Goal: Check status

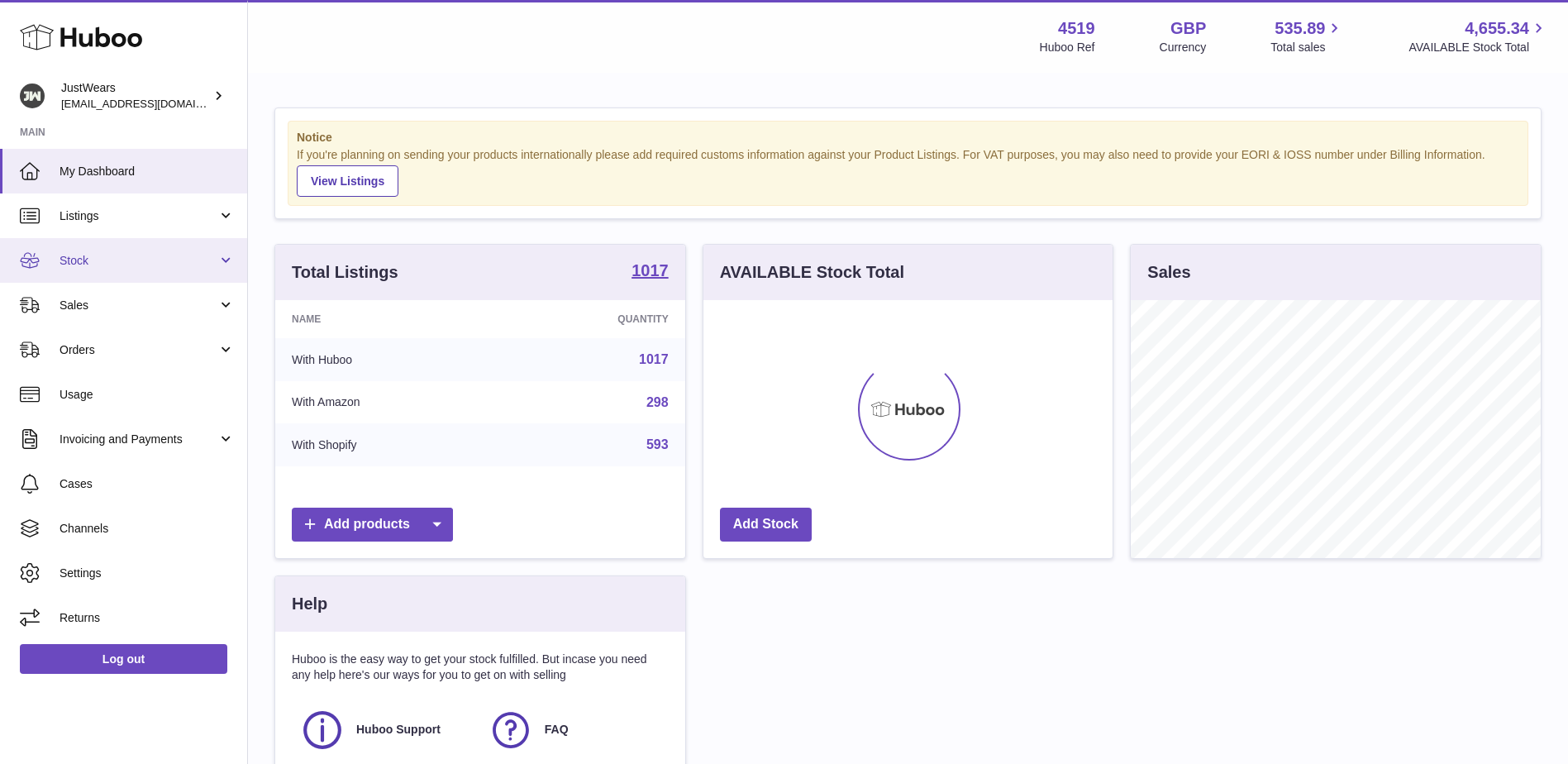
scroll to position [258, 409]
click at [132, 308] on span "Sales" at bounding box center [138, 305] width 158 height 15
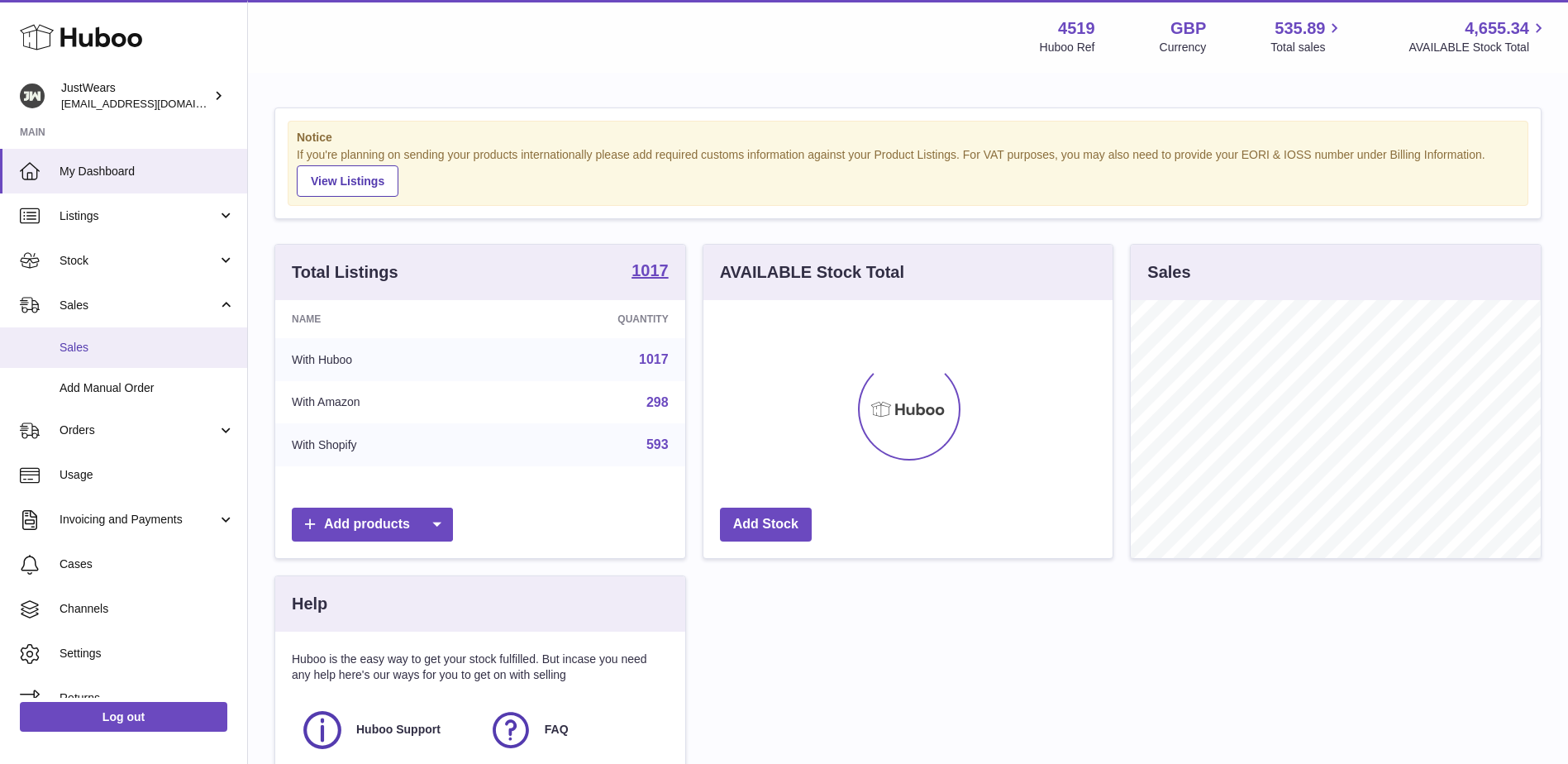
click at [124, 349] on span "Sales" at bounding box center [146, 347] width 175 height 15
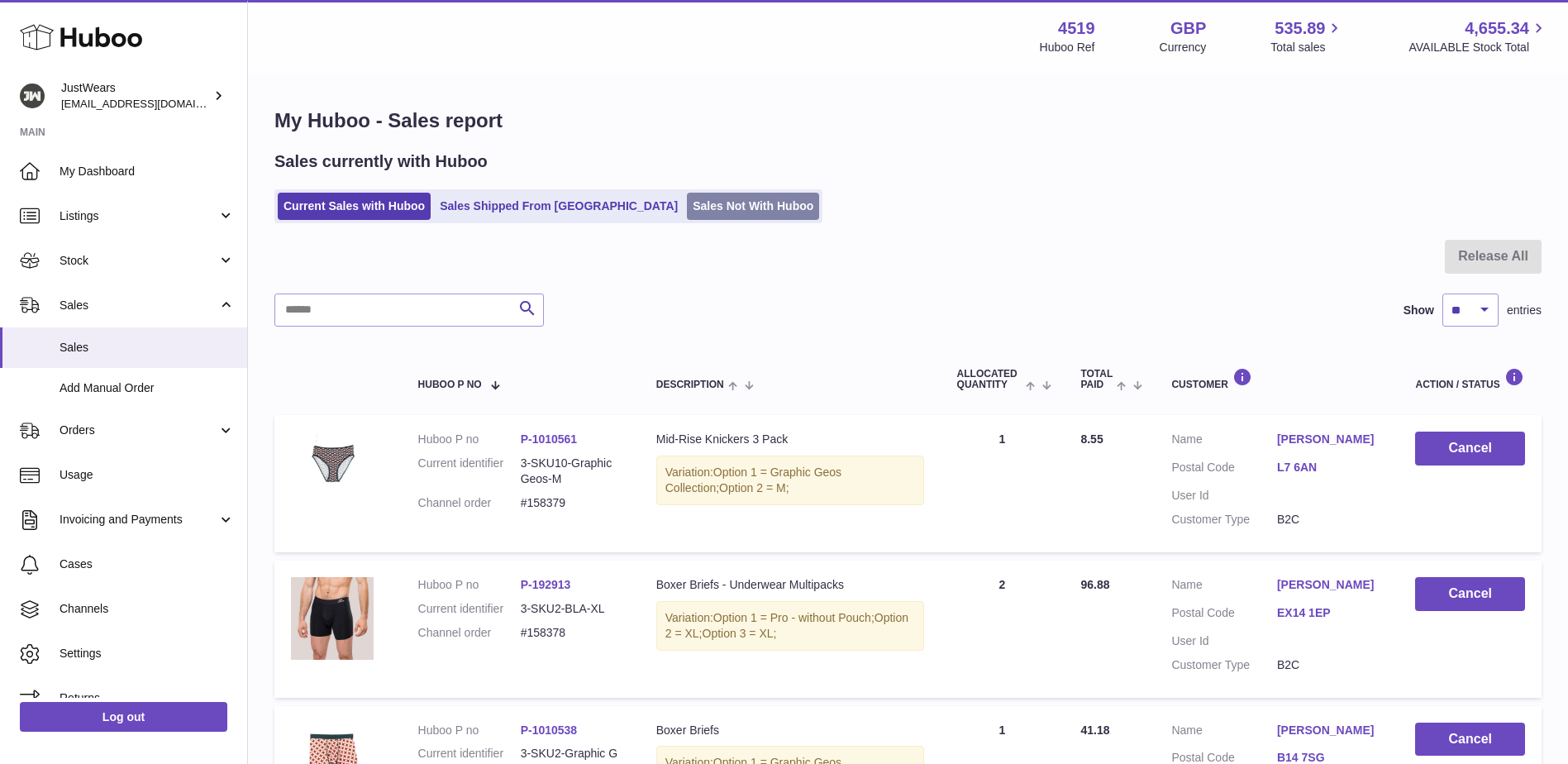
click at [687, 203] on link "Sales Not With Huboo" at bounding box center [753, 206] width 132 height 27
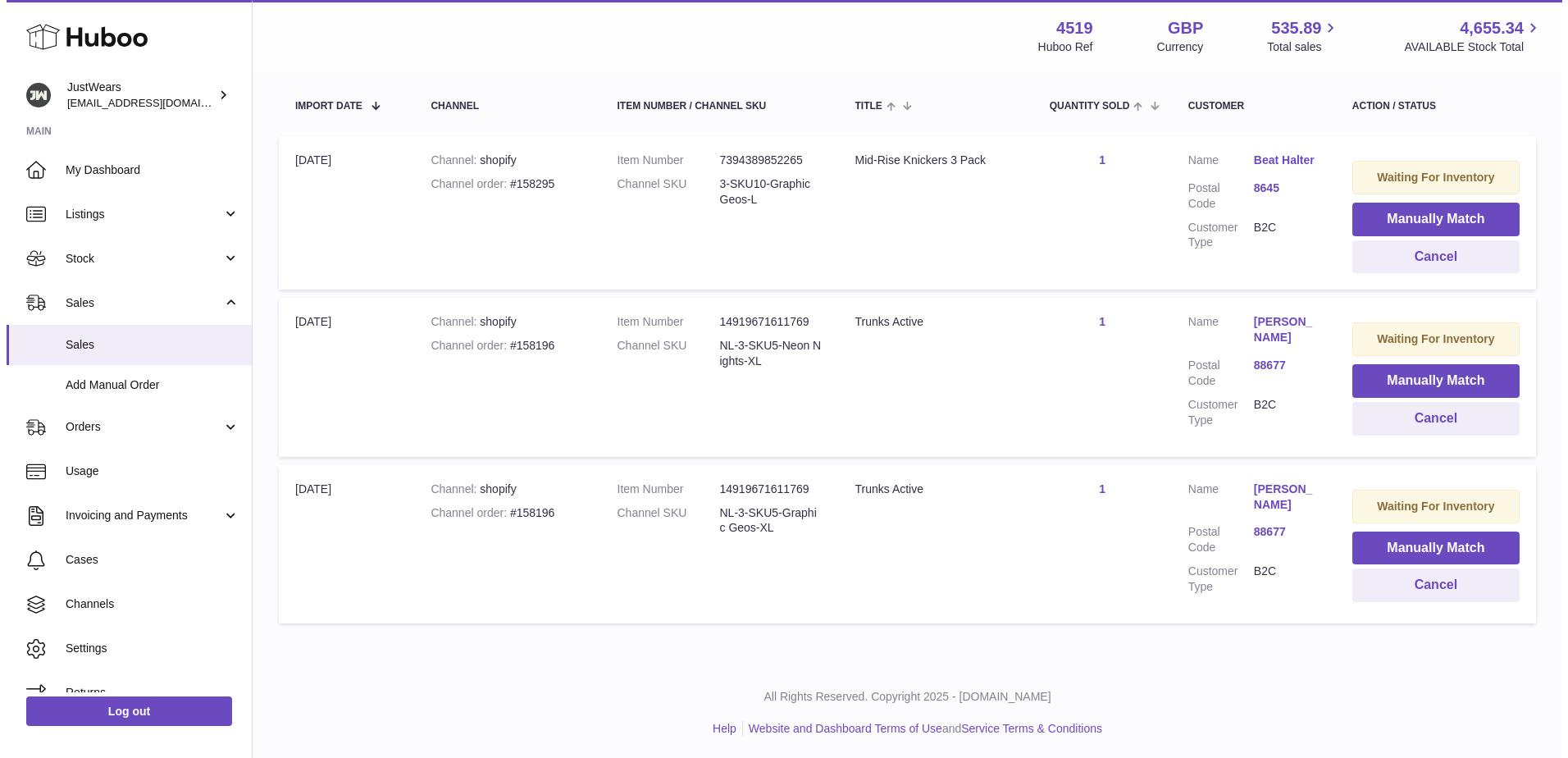
scroll to position [305, 0]
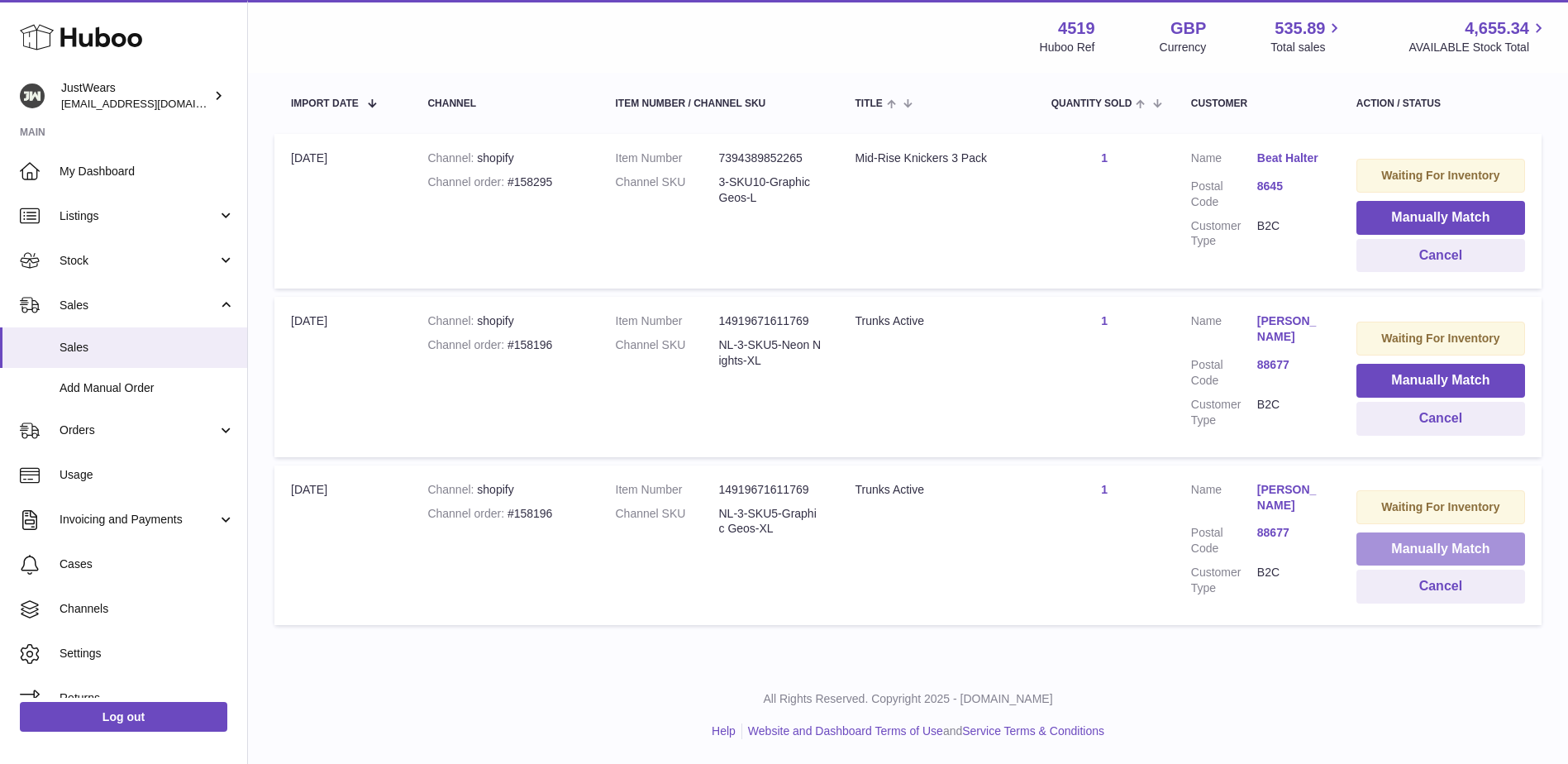
click at [1450, 544] on button "Manually Match" at bounding box center [1441, 550] width 169 height 34
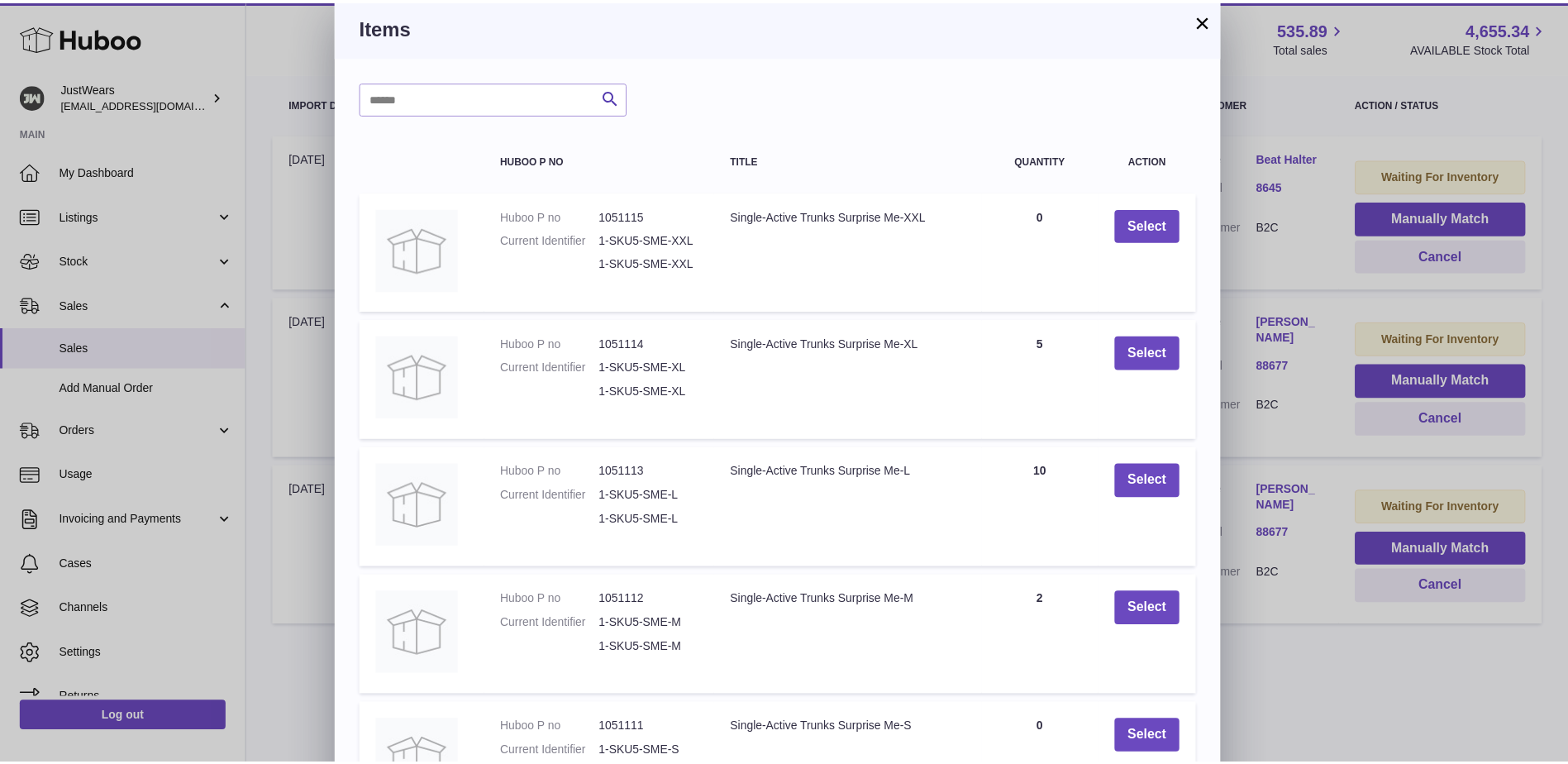
scroll to position [0, 0]
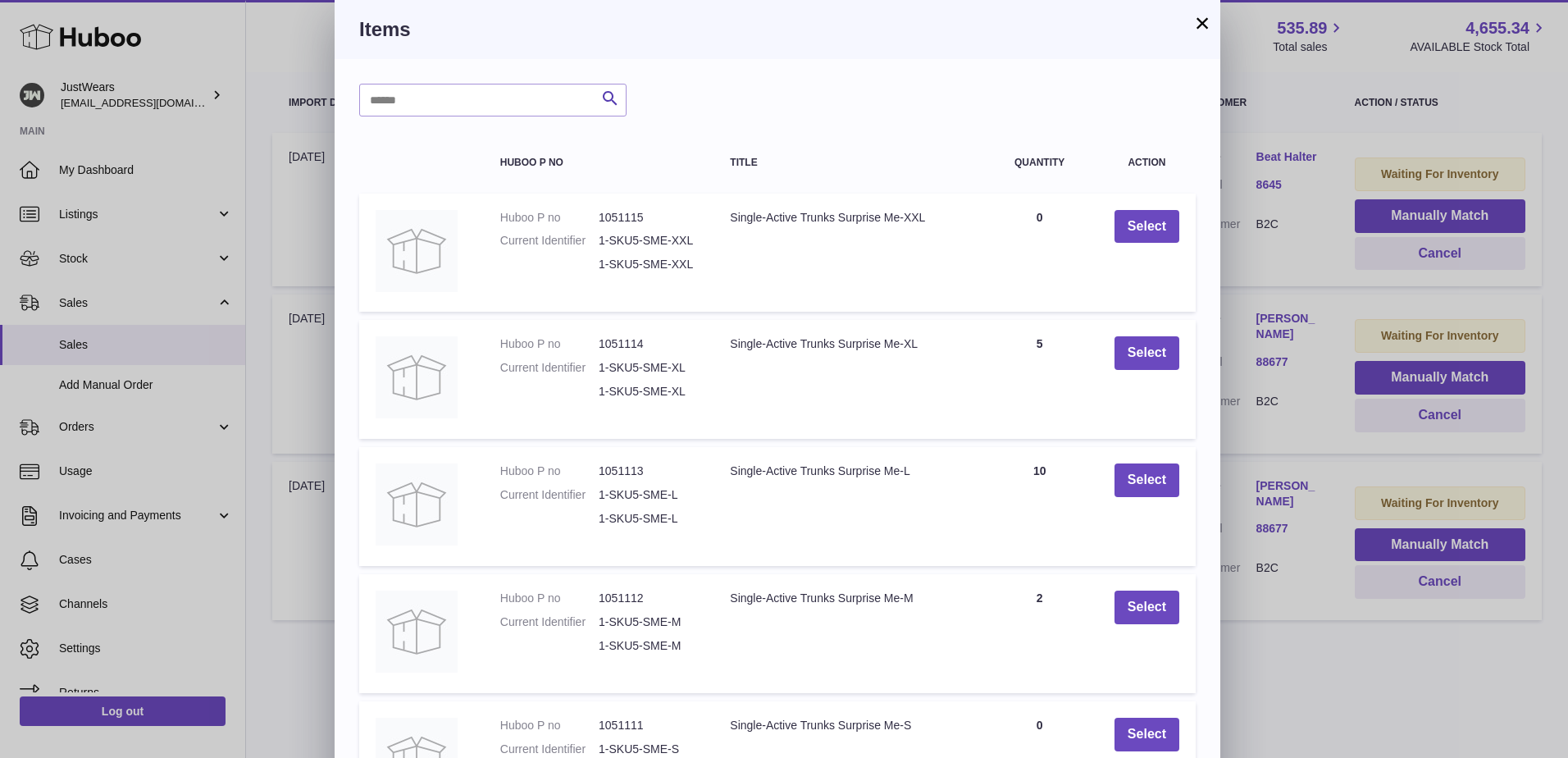
click at [1205, 19] on button "×" at bounding box center [1203, 23] width 20 height 20
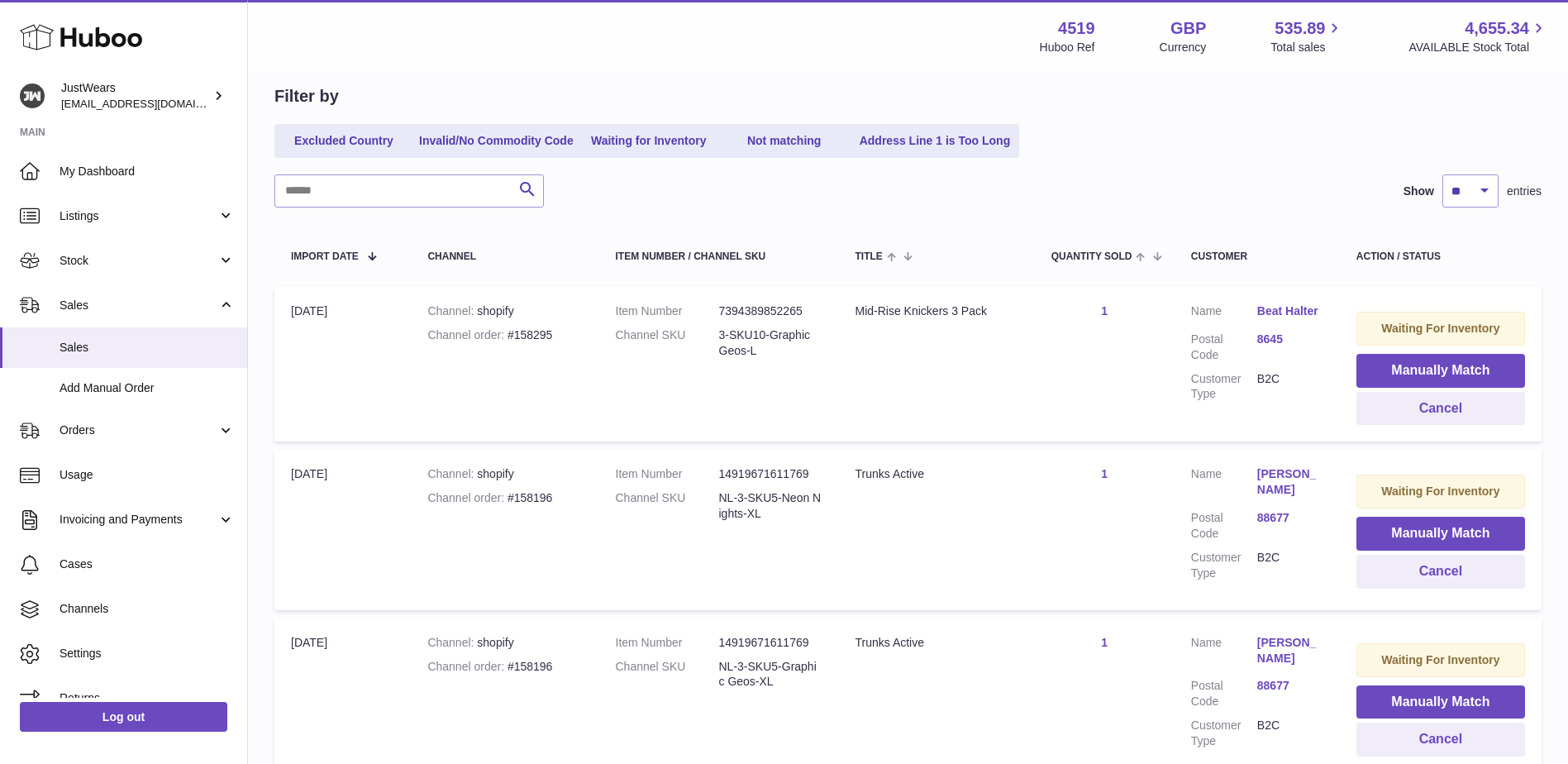
scroll to position [165, 0]
